Goal: Contribute content: Contribute content

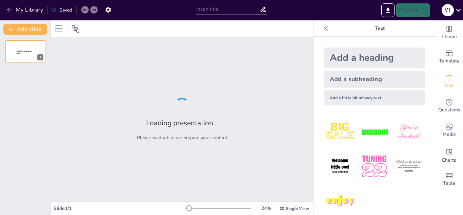
type input "Fortaleciendo el Futuro: Trayectos Educativos de CALF para la [GEOGRAPHIC_DATA]"
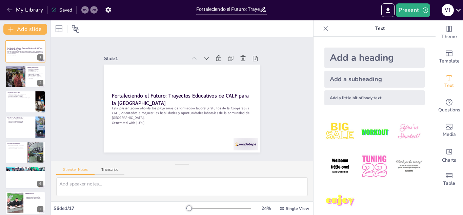
checkbox input "true"
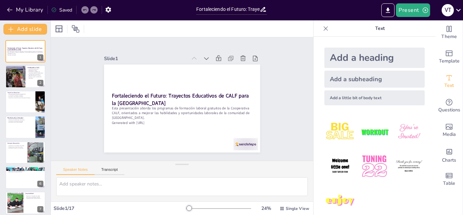
checkbox input "true"
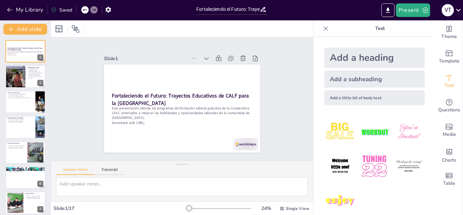
checkbox input "true"
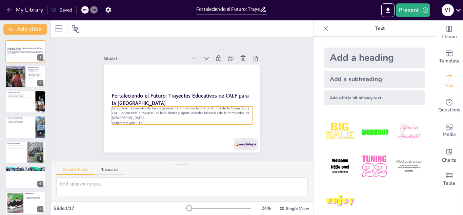
checkbox input "true"
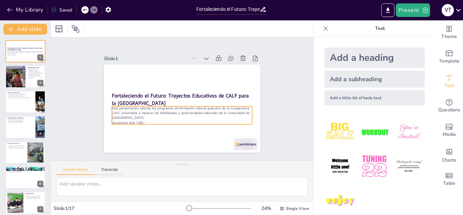
checkbox input "true"
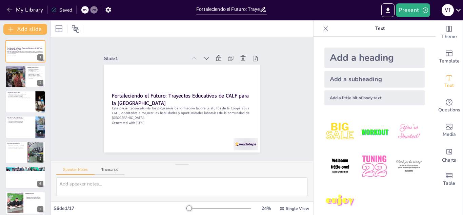
scroll to position [9, 0]
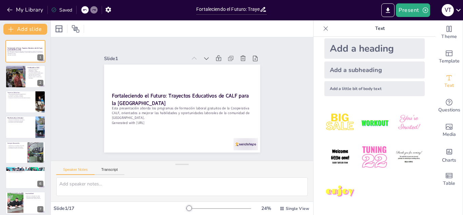
click at [332, 126] on img at bounding box center [341, 123] width 32 height 32
checkbox input "true"
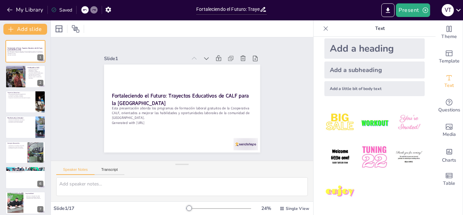
checkbox input "true"
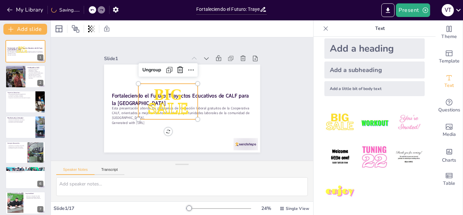
checkbox input "true"
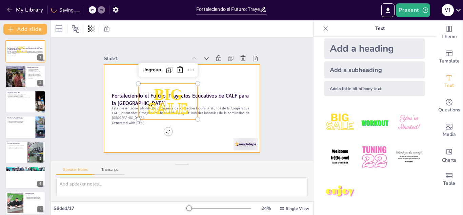
checkbox input "true"
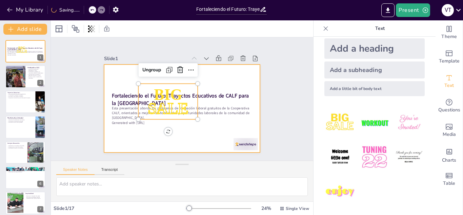
checkbox input "true"
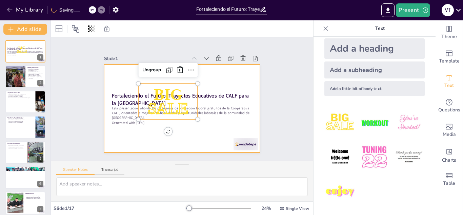
checkbox input "true"
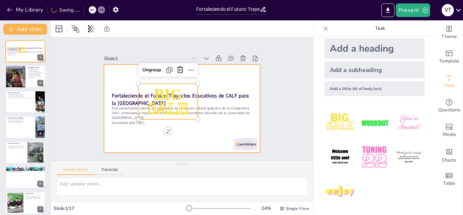
checkbox input "true"
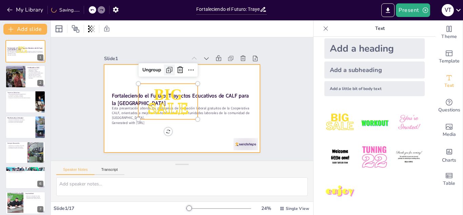
checkbox input "true"
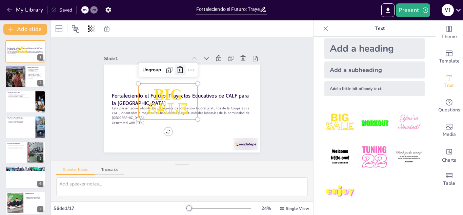
click at [177, 66] on icon at bounding box center [180, 69] width 6 height 7
checkbox input "true"
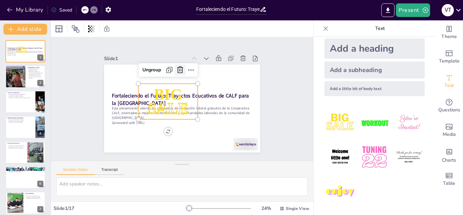
checkbox input "true"
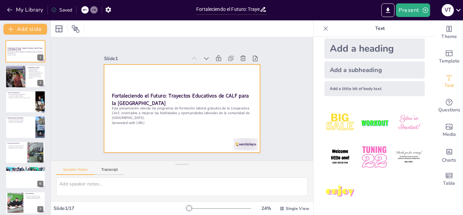
checkbox input "true"
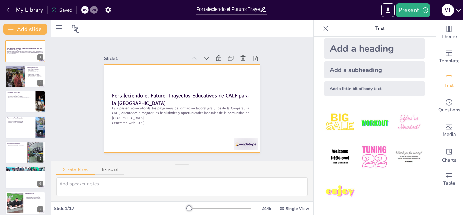
checkbox input "true"
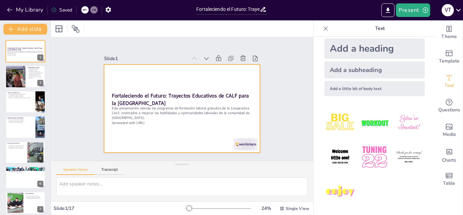
checkbox input "true"
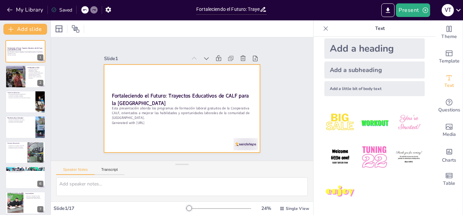
checkbox input "true"
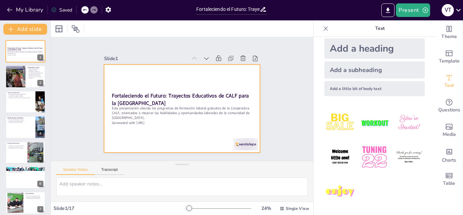
checkbox input "true"
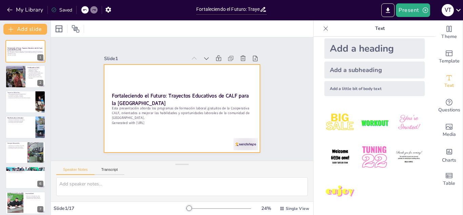
checkbox input "true"
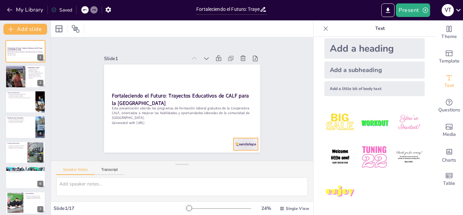
checkbox input "true"
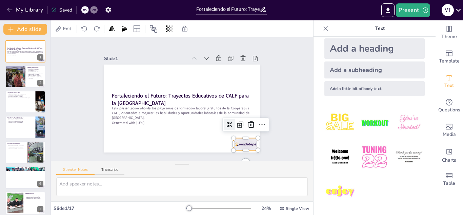
click at [234, 141] on div at bounding box center [246, 144] width 24 height 12
checkbox input "true"
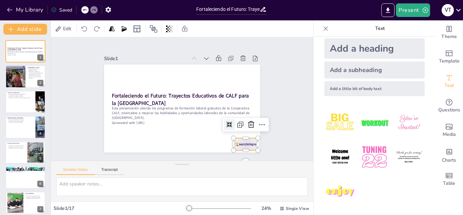
checkbox input "true"
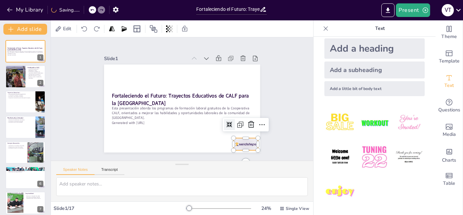
checkbox input "true"
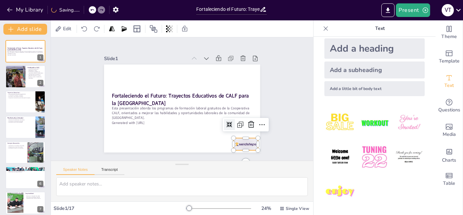
checkbox input "true"
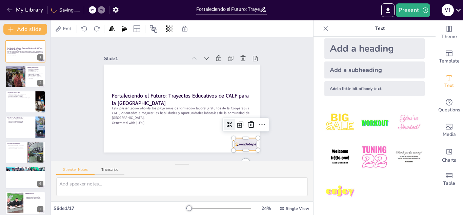
checkbox input "true"
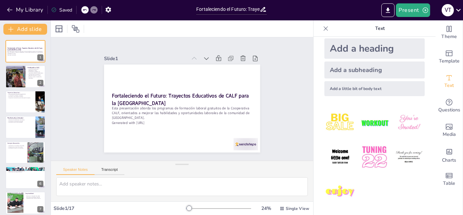
checkbox input "true"
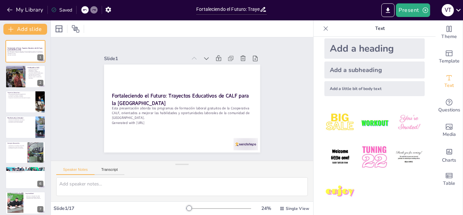
checkbox input "true"
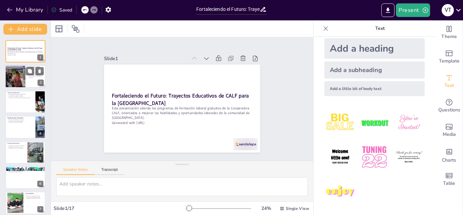
checkbox input "true"
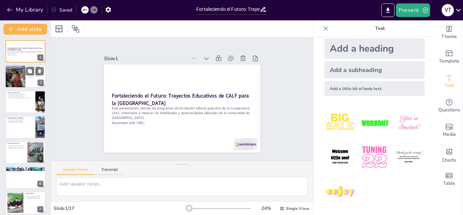
checkbox input "true"
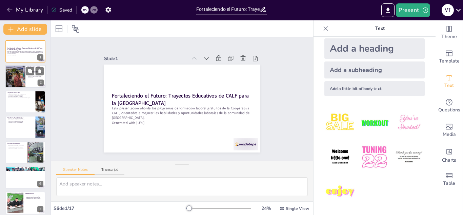
checkbox input "true"
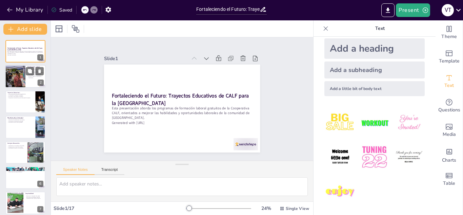
checkbox input "true"
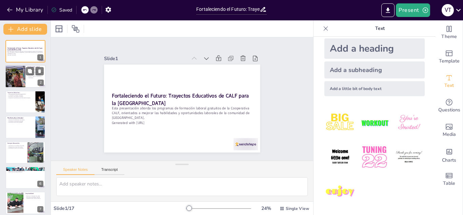
checkbox input "true"
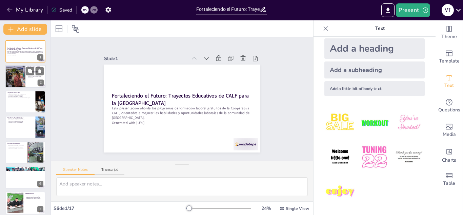
click at [24, 79] on div at bounding box center [15, 76] width 35 height 23
type textarea "CALF es una cooperativa que se enfoca en la educación y el desarrollo de habili…"
checkbox input "true"
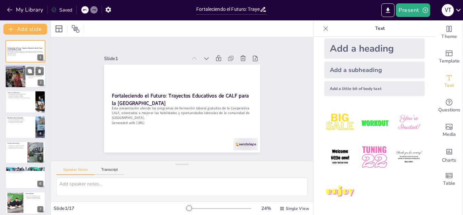
checkbox input "true"
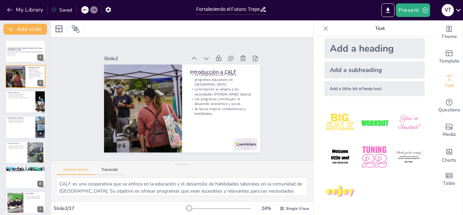
checkbox input "true"
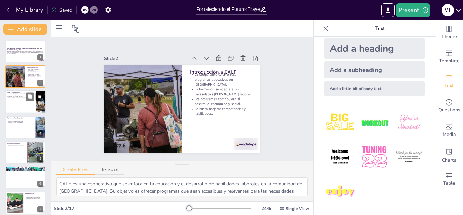
checkbox input "true"
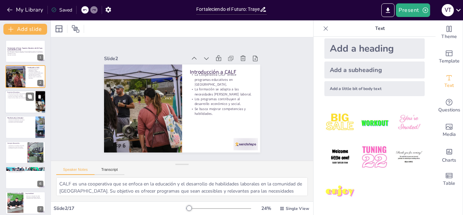
checkbox input "true"
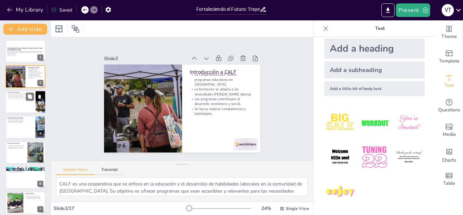
checkbox input "true"
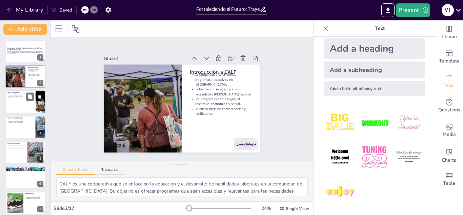
checkbox input "true"
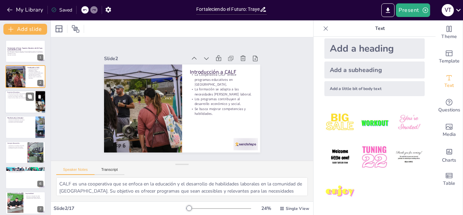
checkbox input "true"
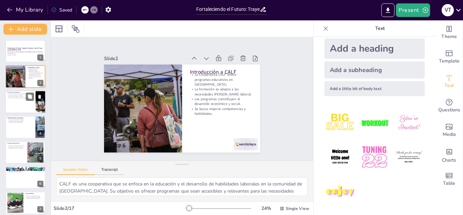
checkbox input "true"
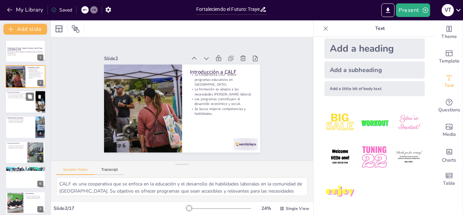
click at [21, 99] on div at bounding box center [25, 101] width 41 height 23
type textarea "La diversidad de cursos ofrecidos por CALF permite que los participantes elijan…"
checkbox input "true"
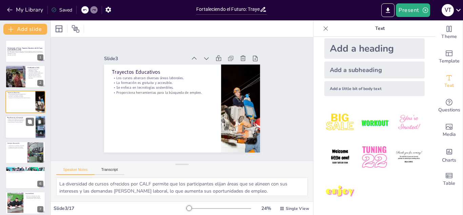
click at [18, 121] on p "Contribución al desarrollo sostenible." at bounding box center [20, 120] width 26 height 1
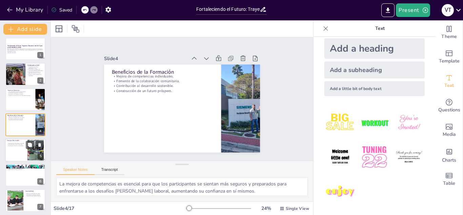
click at [19, 148] on div at bounding box center [25, 149] width 41 height 23
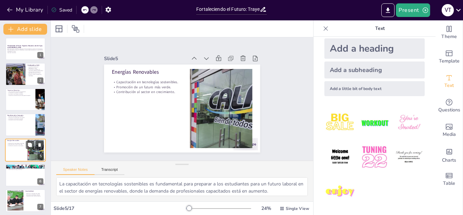
scroll to position [27, 0]
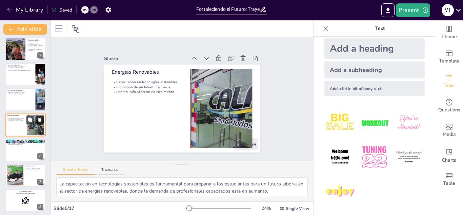
click at [38, 117] on icon at bounding box center [39, 119] width 5 height 5
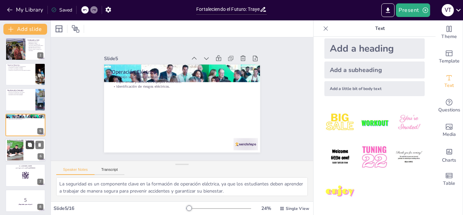
click at [27, 145] on button at bounding box center [30, 144] width 8 height 8
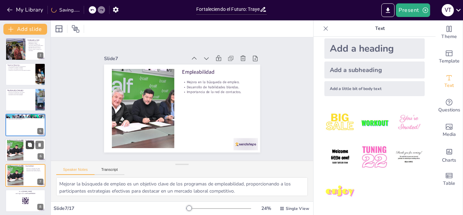
scroll to position [78, 0]
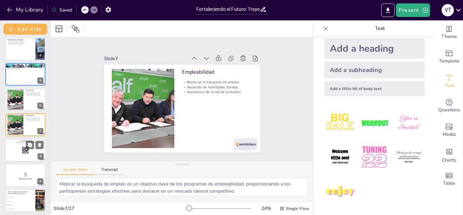
click at [20, 155] on div at bounding box center [25, 149] width 41 height 23
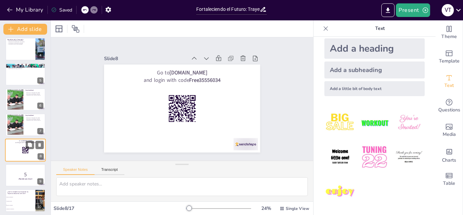
scroll to position [103, 0]
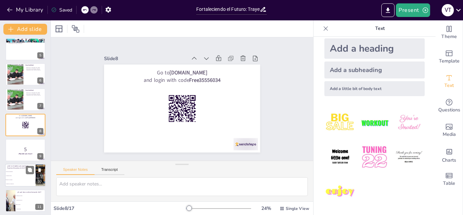
click at [18, 170] on li "Mejora de habilidades" at bounding box center [20, 172] width 31 height 4
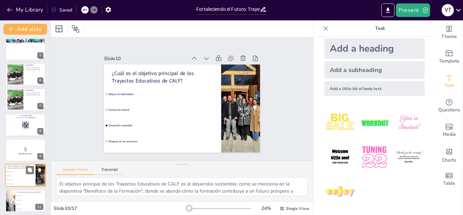
scroll to position [154, 0]
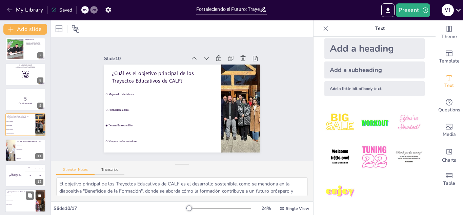
click at [14, 197] on li "Cursos gratuitos" at bounding box center [20, 195] width 31 height 4
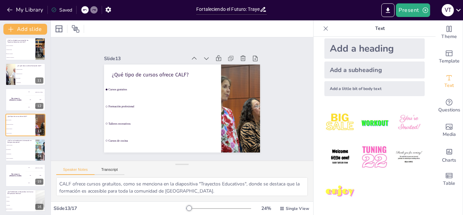
scroll to position [257, 0]
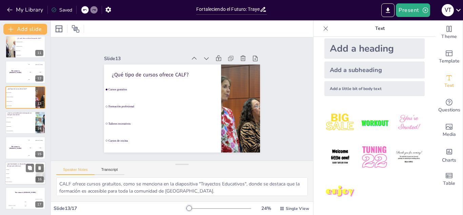
click at [17, 172] on li "Eficiencia" at bounding box center [20, 173] width 31 height 4
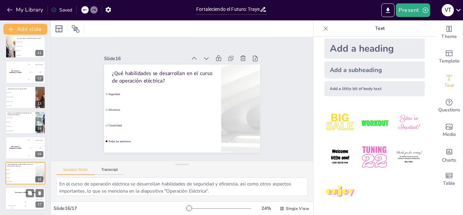
click at [23, 196] on div "The winner is [PERSON_NAME]" at bounding box center [25, 193] width 41 height 12
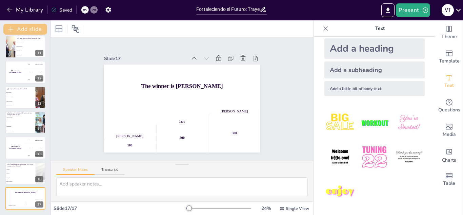
click at [34, 27] on button "Add slide" at bounding box center [25, 29] width 44 height 11
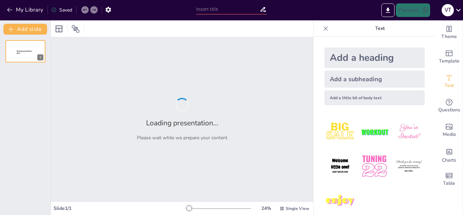
type input "Fortaleciendo el Futuro: Trayectos Educativos de CALF para la [GEOGRAPHIC_DATA]"
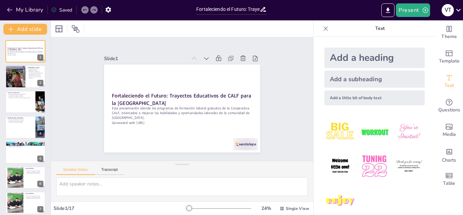
checkbox input "true"
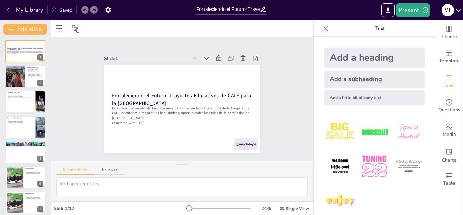
checkbox input "true"
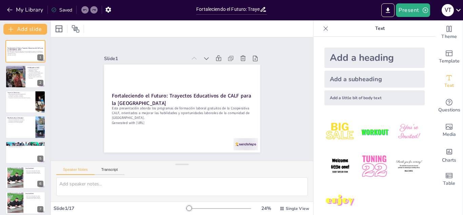
checkbox input "true"
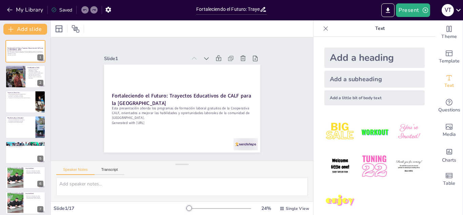
checkbox input "true"
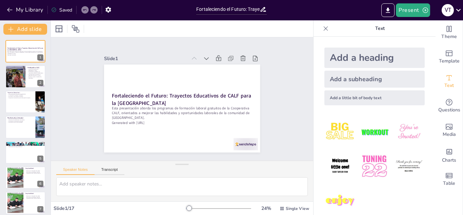
checkbox input "true"
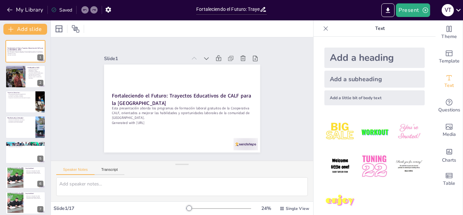
checkbox input "true"
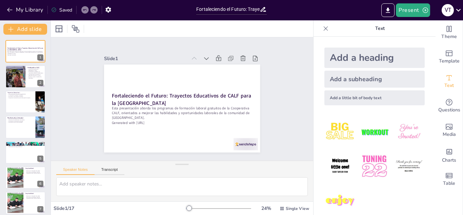
checkbox input "true"
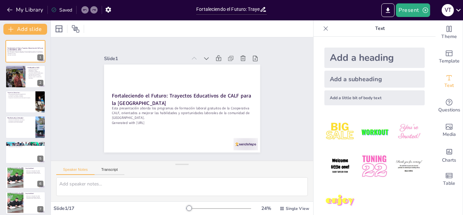
checkbox input "true"
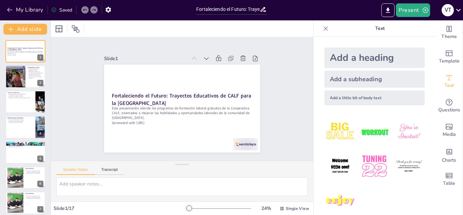
checkbox input "true"
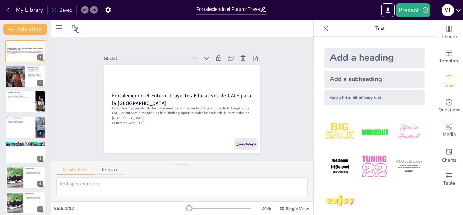
checkbox input "true"
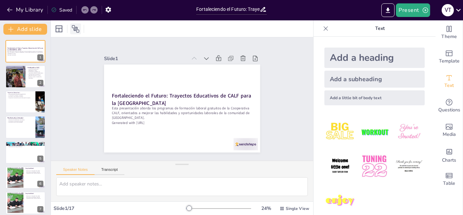
click at [73, 27] on icon at bounding box center [76, 29] width 8 height 8
checkbox input "true"
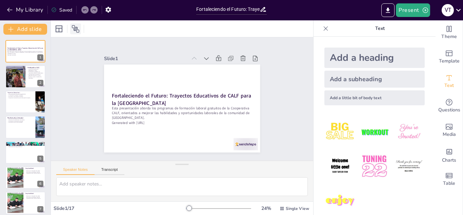
checkbox input "true"
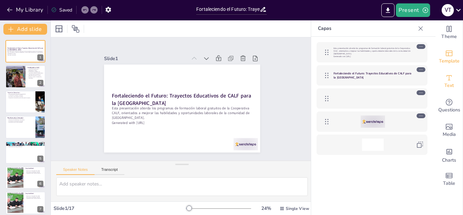
checkbox input "true"
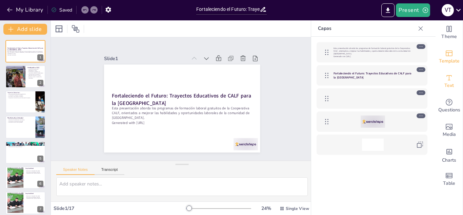
checkbox input "true"
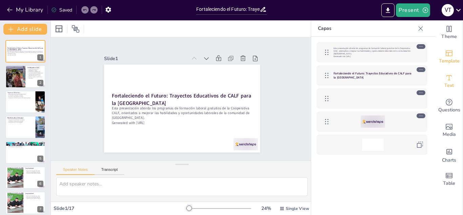
checkbox input "true"
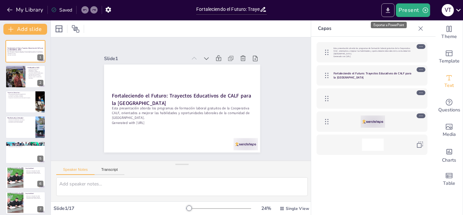
click at [386, 10] on icon "Export to PowerPoint" at bounding box center [388, 10] width 7 height 7
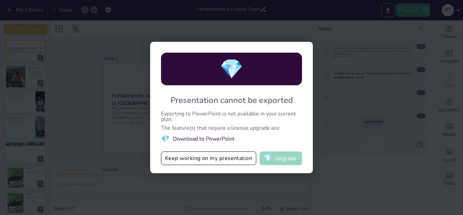
click at [288, 155] on button "💎 Upgrade" at bounding box center [281, 158] width 42 height 14
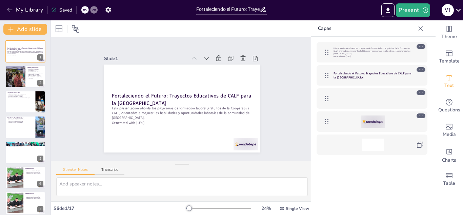
checkbox input "true"
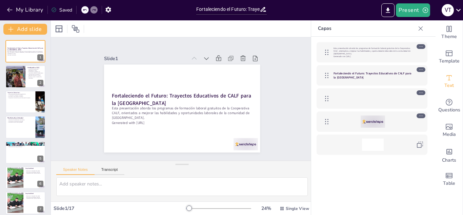
checkbox input "true"
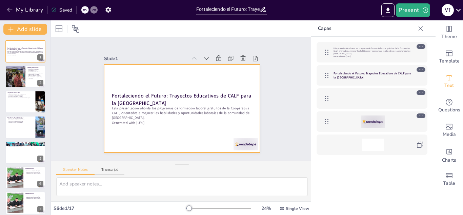
checkbox input "true"
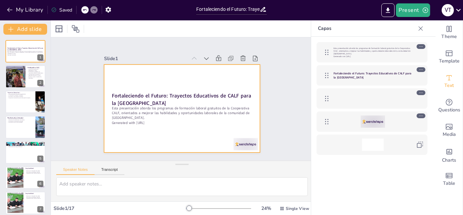
checkbox input "true"
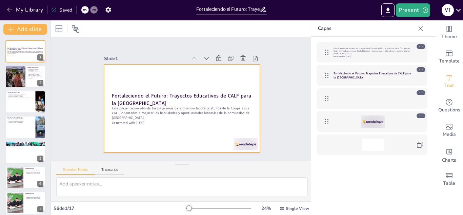
checkbox input "true"
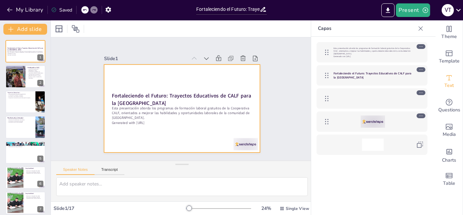
checkbox input "true"
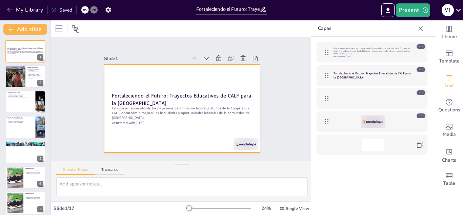
checkbox input "true"
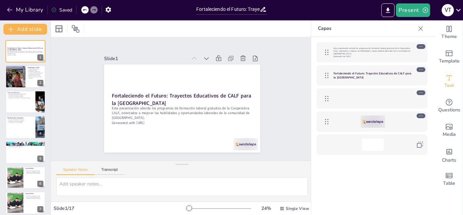
checkbox input "true"
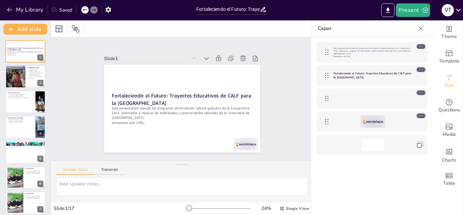
checkbox input "true"
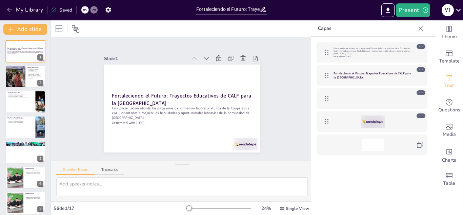
checkbox input "true"
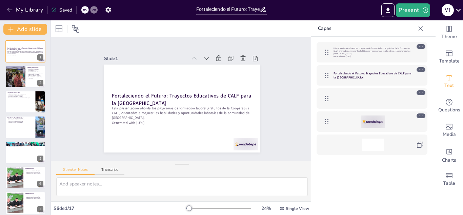
checkbox input "true"
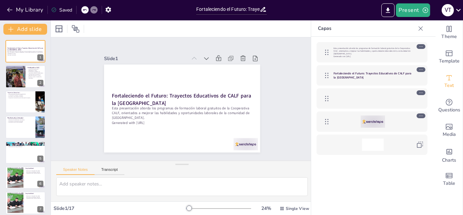
checkbox input "true"
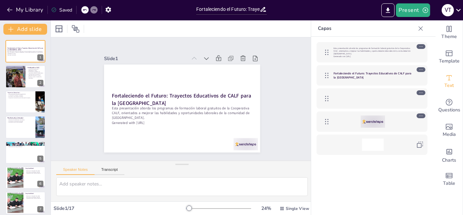
checkbox input "true"
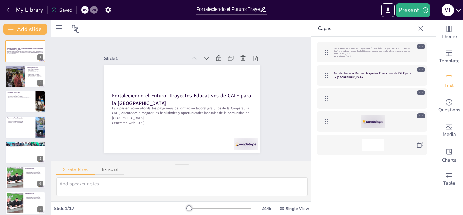
checkbox input "true"
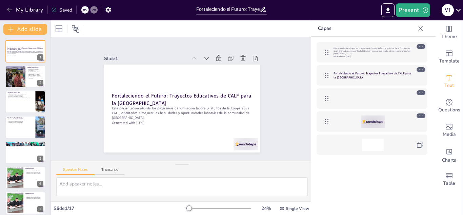
checkbox input "true"
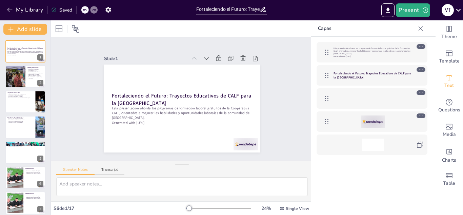
checkbox input "true"
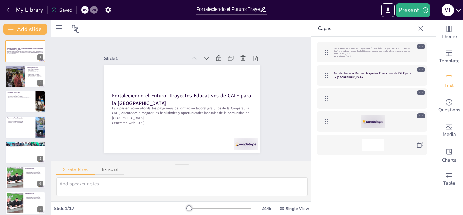
checkbox input "true"
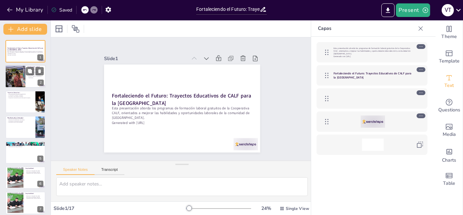
checkbox input "true"
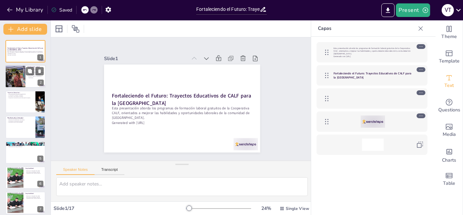
click at [11, 75] on div at bounding box center [15, 76] width 35 height 23
type textarea "CALF es una cooperativa que se enfoca en la educación y el desarrollo de habili…"
checkbox input "true"
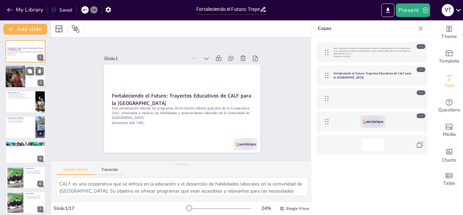
checkbox input "true"
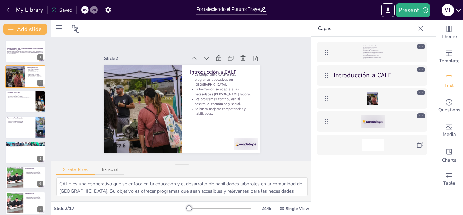
checkbox input "true"
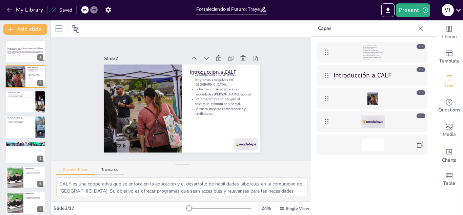
checkbox input "true"
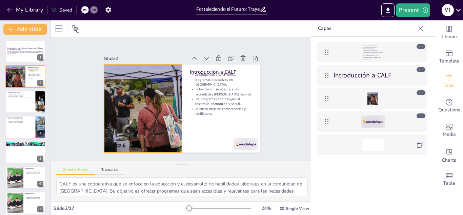
checkbox input "true"
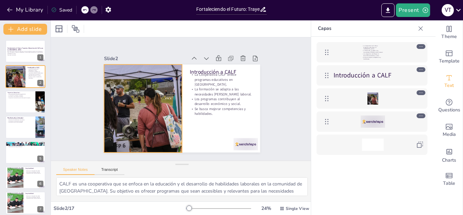
checkbox input "true"
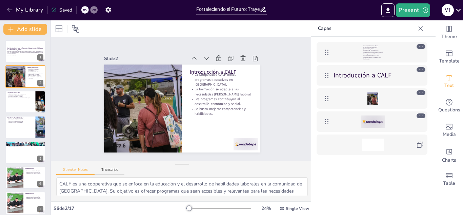
checkbox input "true"
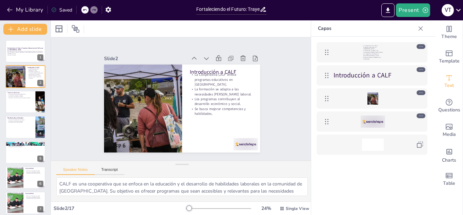
checkbox input "true"
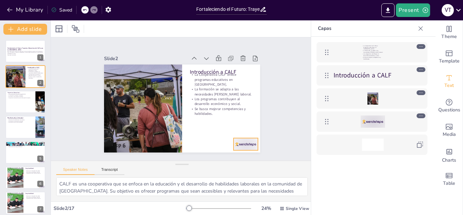
checkbox input "true"
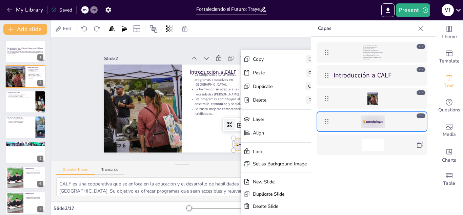
click at [347, 178] on div "La Cooperativa CALF ofrece programas educativos en [GEOGRAPHIC_DATA]. La formac…" at bounding box center [372, 136] width 122 height 198
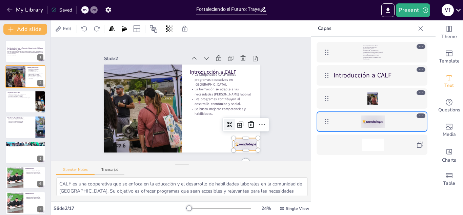
click at [227, 121] on icon at bounding box center [230, 124] width 6 height 6
click at [224, 126] on icon at bounding box center [227, 129] width 6 height 6
click at [31, 100] on button at bounding box center [30, 96] width 8 height 8
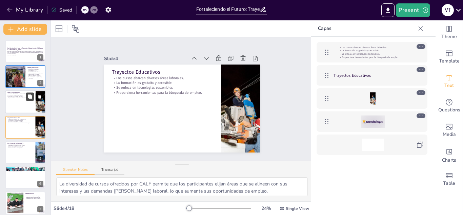
scroll to position [2, 0]
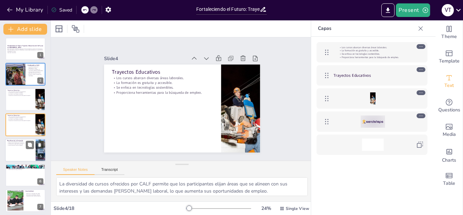
click at [23, 144] on p "Contribución al desarrollo sostenible." at bounding box center [20, 143] width 26 height 1
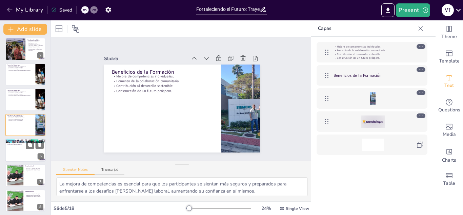
click at [19, 149] on div at bounding box center [25, 149] width 41 height 23
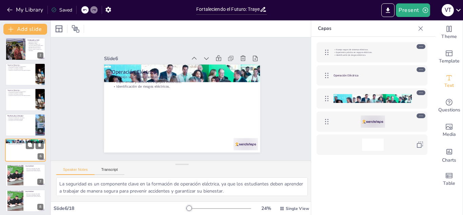
scroll to position [53, 0]
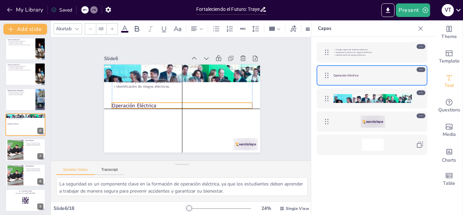
drag, startPoint x: 141, startPoint y: 69, endPoint x: 141, endPoint y: 103, distance: 33.6
click at [141, 103] on p "Operación Eléctrica" at bounding box center [182, 105] width 140 height 7
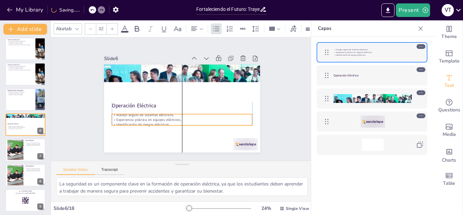
drag, startPoint x: 137, startPoint y: 73, endPoint x: 139, endPoint y: 111, distance: 38.1
click at [139, 112] on p "Manejo seguro de sistemas eléctricos." at bounding box center [182, 114] width 140 height 5
click at [287, 109] on div "Slide 1 Fortaleciendo el Futuro: Trayectos Educativos de CALF para la Comunidad…" at bounding box center [182, 99] width 274 height 150
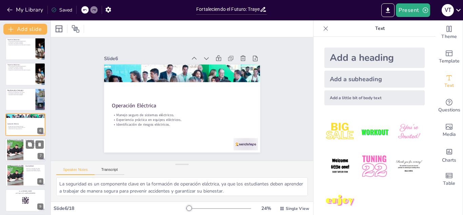
click at [16, 146] on div at bounding box center [15, 149] width 31 height 21
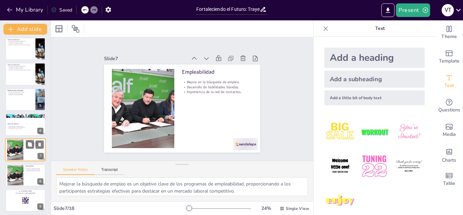
scroll to position [78, 0]
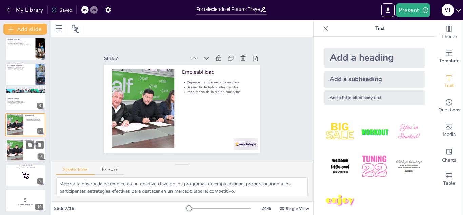
click at [16, 152] on div at bounding box center [15, 149] width 31 height 21
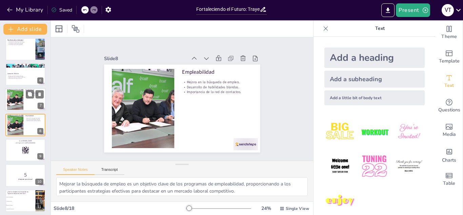
click at [22, 103] on div at bounding box center [15, 99] width 31 height 21
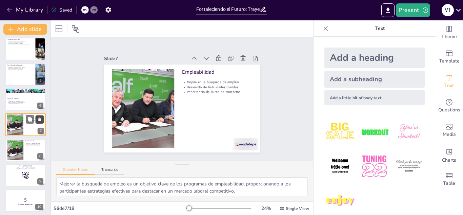
click at [38, 117] on icon at bounding box center [39, 119] width 5 height 5
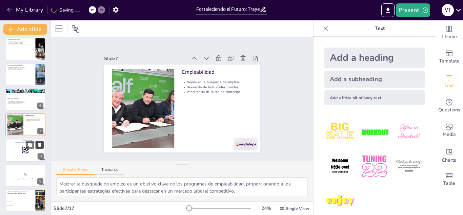
click at [36, 146] on button at bounding box center [40, 144] width 8 height 8
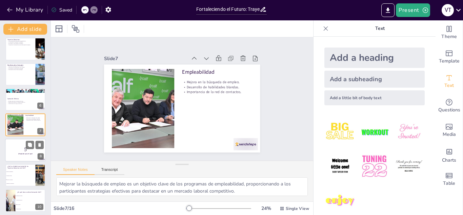
click at [24, 152] on p "5" at bounding box center [25, 148] width 37 height 7
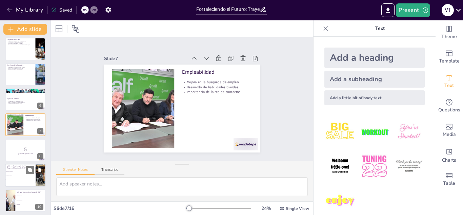
scroll to position [103, 0]
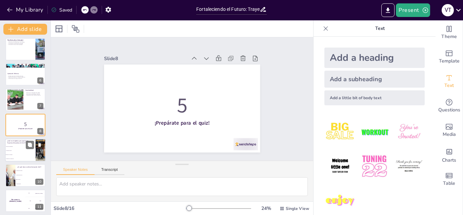
click at [24, 154] on span "Desarrollo sostenible" at bounding box center [20, 154] width 29 height 1
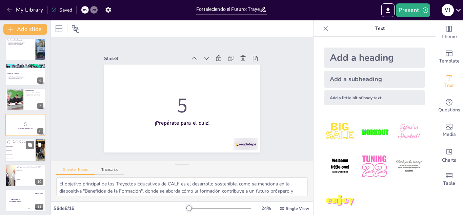
scroll to position [129, 0]
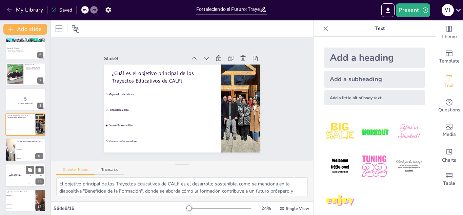
click at [25, 169] on div "The winner is [PERSON_NAME]" at bounding box center [15, 175] width 20 height 23
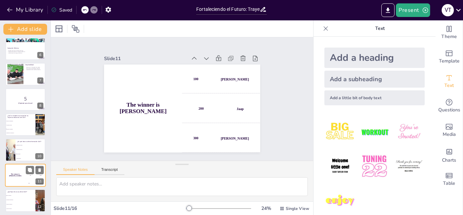
scroll to position [179, 0]
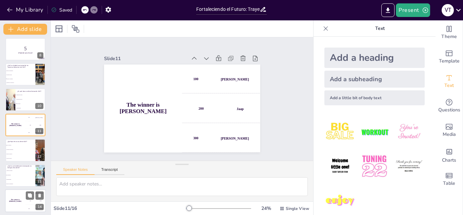
click at [20, 198] on div "The winner is [PERSON_NAME]" at bounding box center [15, 200] width 20 height 23
